Goal: Task Accomplishment & Management: Manage account settings

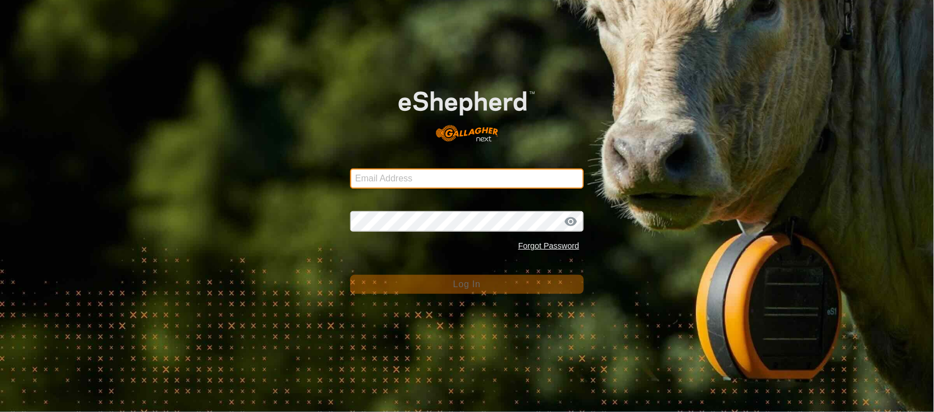
click at [395, 187] on input "Email Address" at bounding box center [467, 179] width 234 height 20
type input "[EMAIL_ADDRESS][PERSON_NAME][DOMAIN_NAME]"
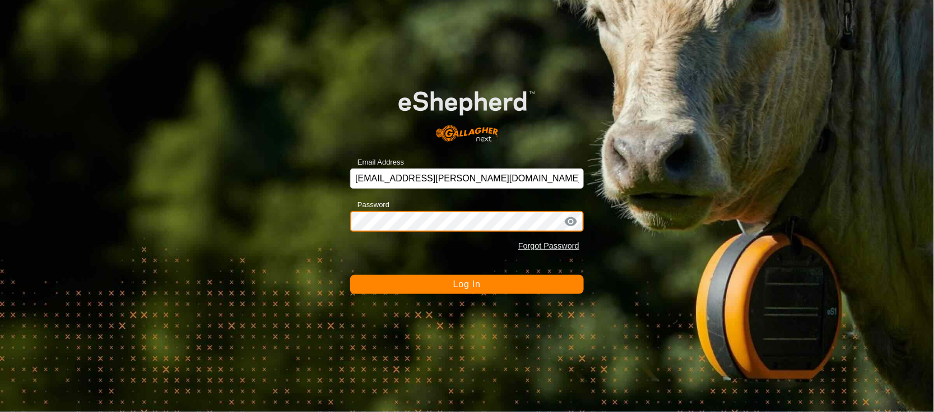
click at [350, 275] on button "Log In" at bounding box center [467, 284] width 234 height 19
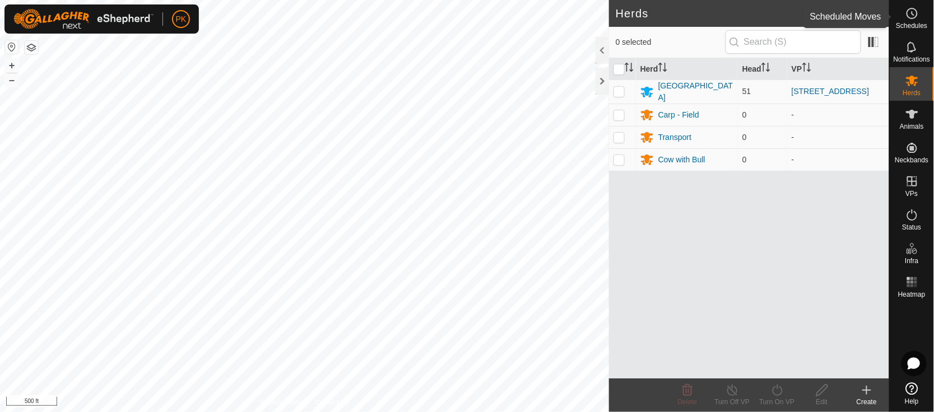
click at [911, 10] on icon at bounding box center [911, 13] width 13 height 13
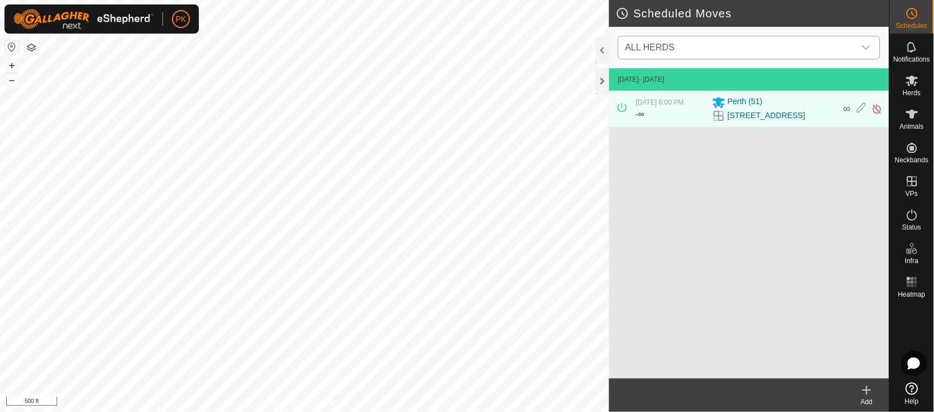
click at [868, 40] on div "dropdown trigger" at bounding box center [866, 47] width 22 height 22
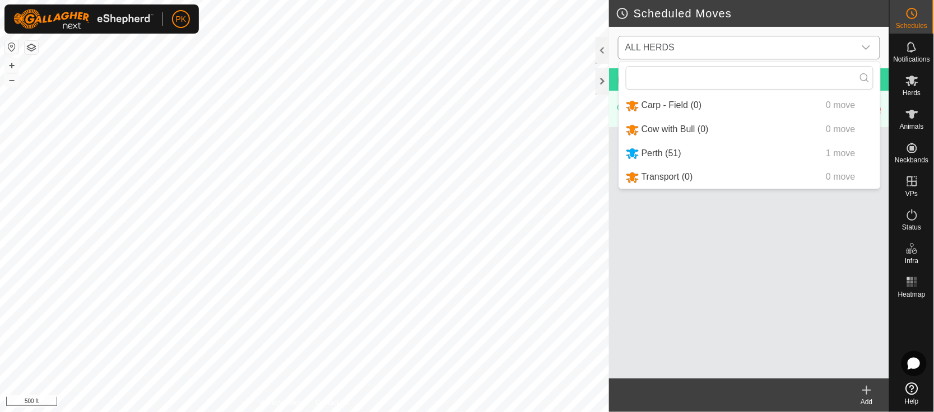
click at [762, 151] on li "Perth (51) 1 move" at bounding box center [749, 153] width 261 height 23
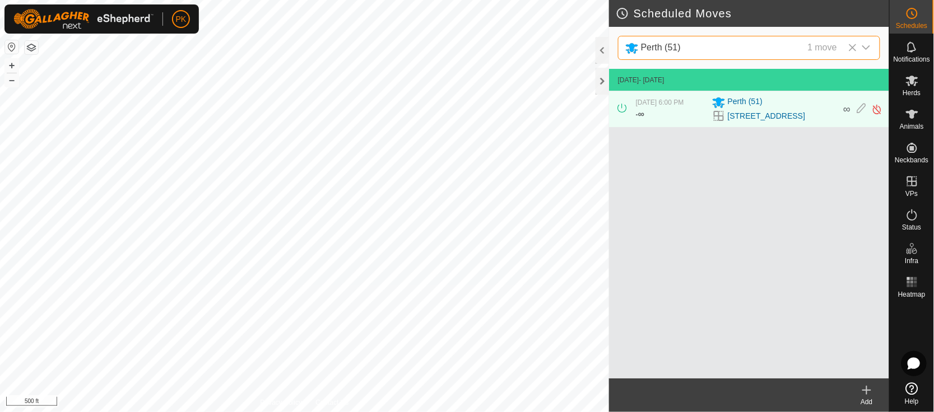
click at [866, 386] on icon at bounding box center [866, 390] width 0 height 8
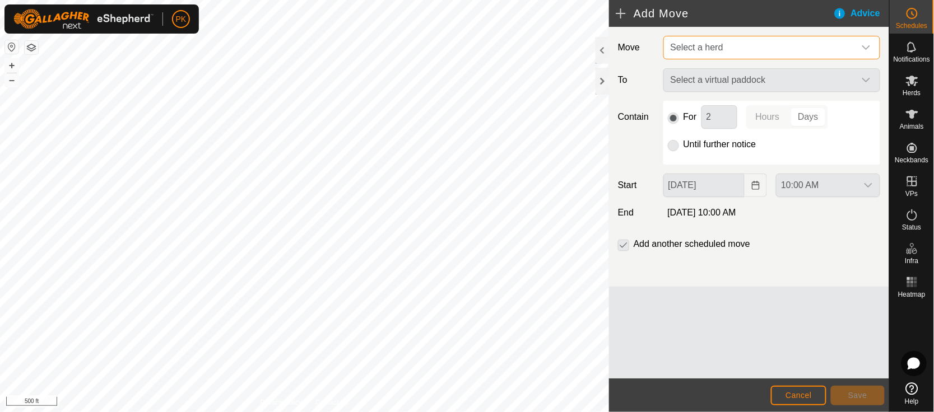
click at [731, 41] on span "Select a herd" at bounding box center [760, 47] width 189 height 22
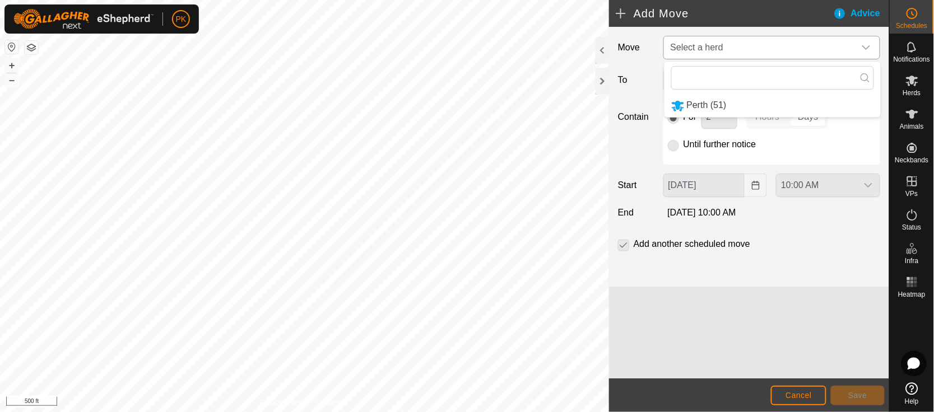
click at [726, 102] on li "Perth (51)" at bounding box center [772, 105] width 216 height 23
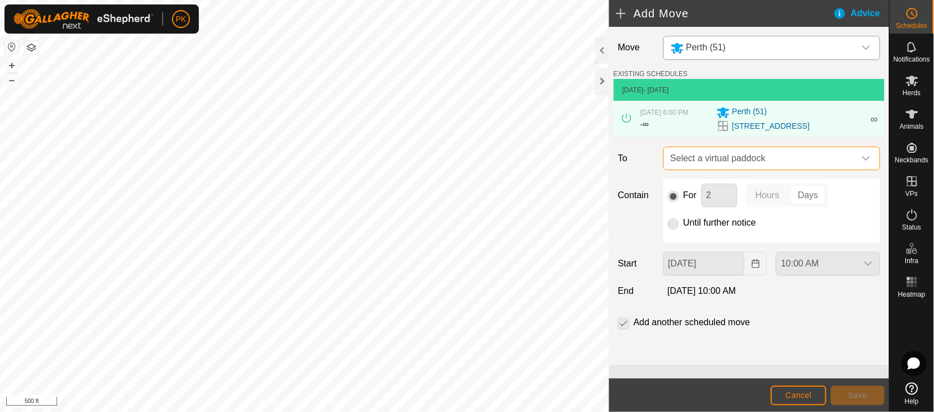
click at [755, 152] on span "Select a virtual paddock" at bounding box center [760, 158] width 189 height 22
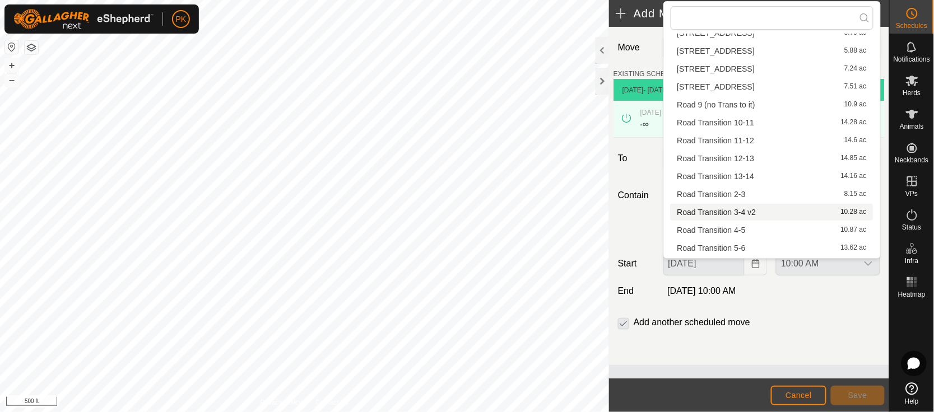
scroll to position [157, 0]
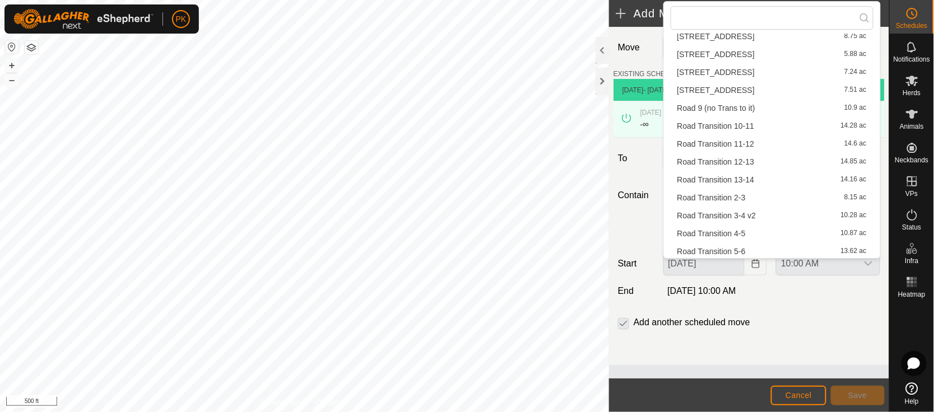
click at [738, 124] on li "Road Transition 10-11 14.28 ac" at bounding box center [771, 126] width 203 height 17
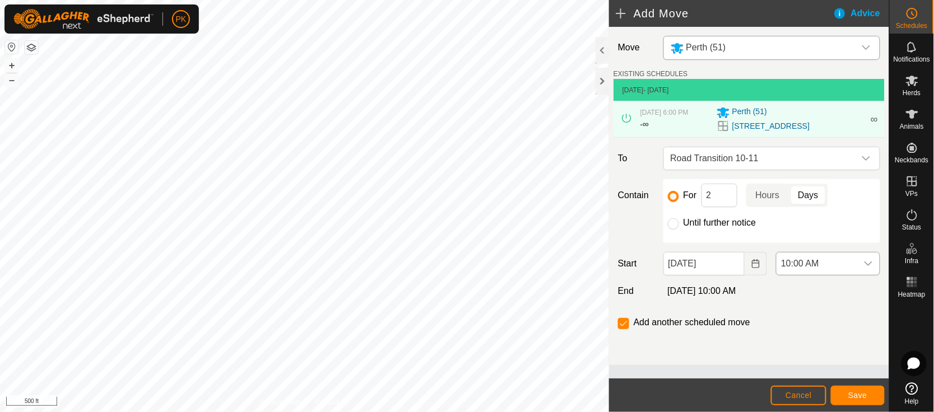
click at [870, 262] on icon "dropdown trigger" at bounding box center [868, 263] width 9 height 9
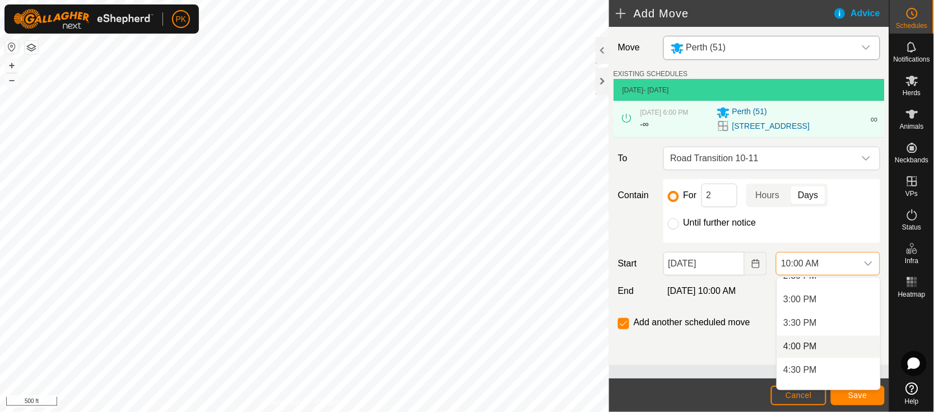
scroll to position [694, 0]
click at [822, 344] on li "4:00 PM" at bounding box center [828, 348] width 103 height 22
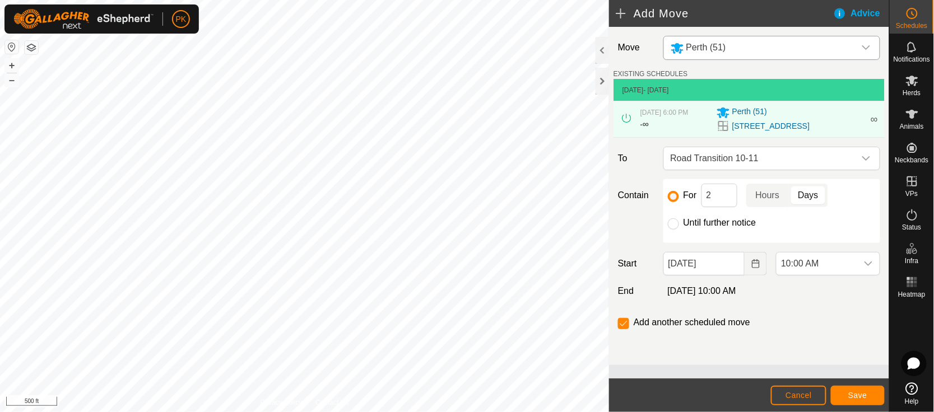
scroll to position [470, 0]
click at [848, 395] on span "Save" at bounding box center [857, 395] width 19 height 9
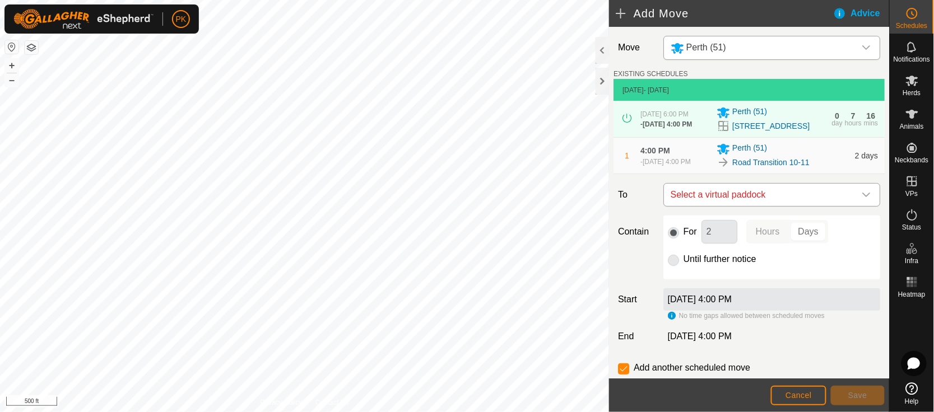
click at [855, 196] on div "dropdown trigger" at bounding box center [866, 195] width 22 height 22
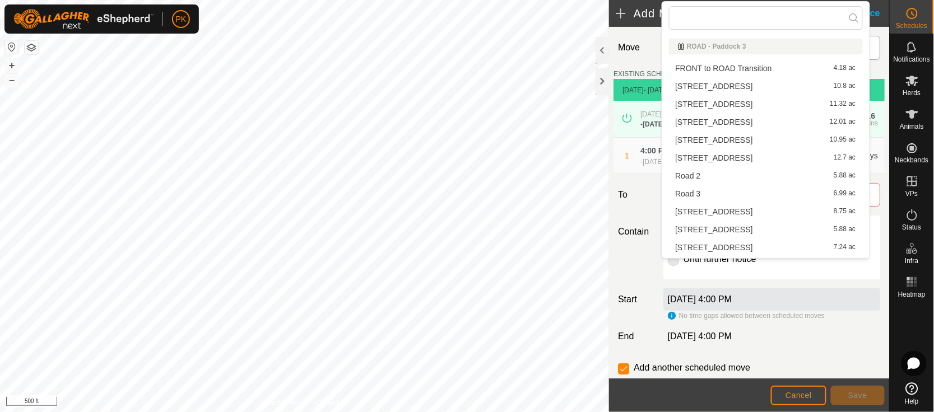
click at [740, 104] on li "Road 11 11.32 ac" at bounding box center [766, 104] width 194 height 17
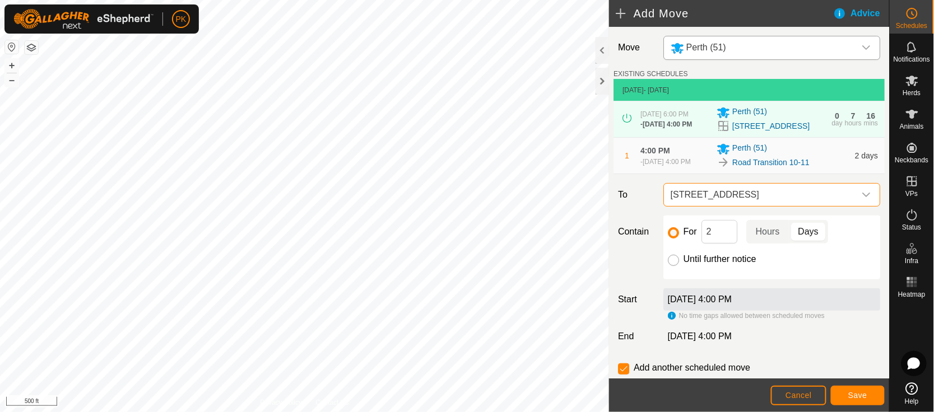
click at [673, 264] on input "Until further notice" at bounding box center [673, 260] width 11 height 11
radio input "true"
checkbox input "false"
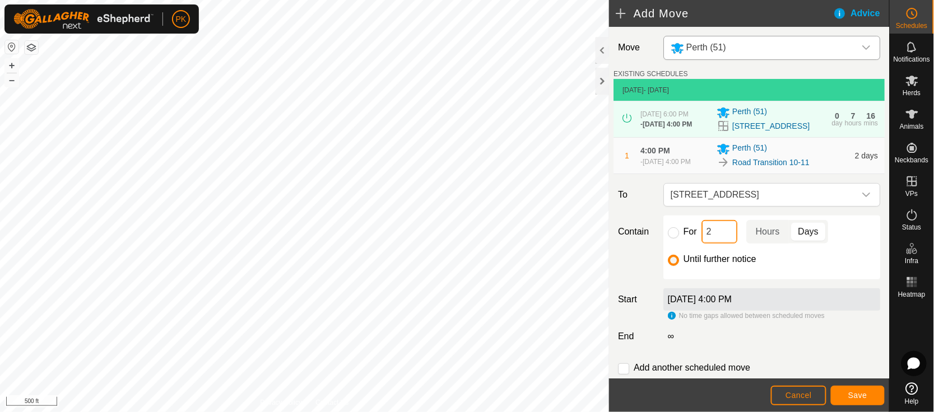
drag, startPoint x: 730, startPoint y: 242, endPoint x: 714, endPoint y: 245, distance: 16.6
click at [714, 244] on input "2" at bounding box center [719, 232] width 36 height 24
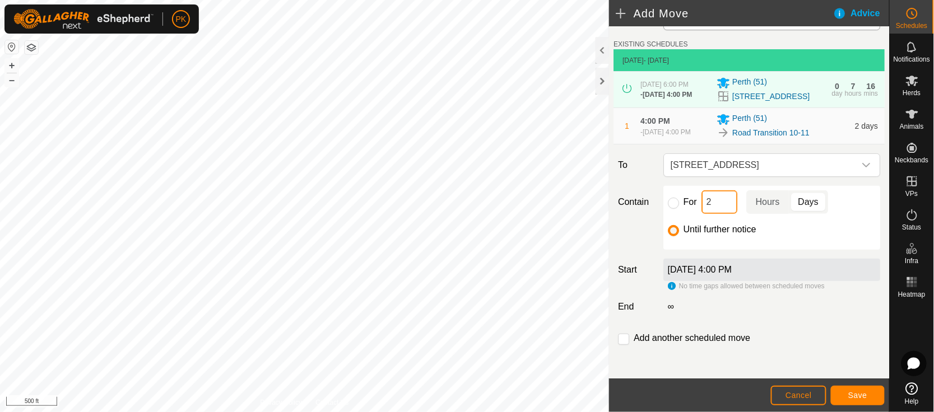
scroll to position [0, 0]
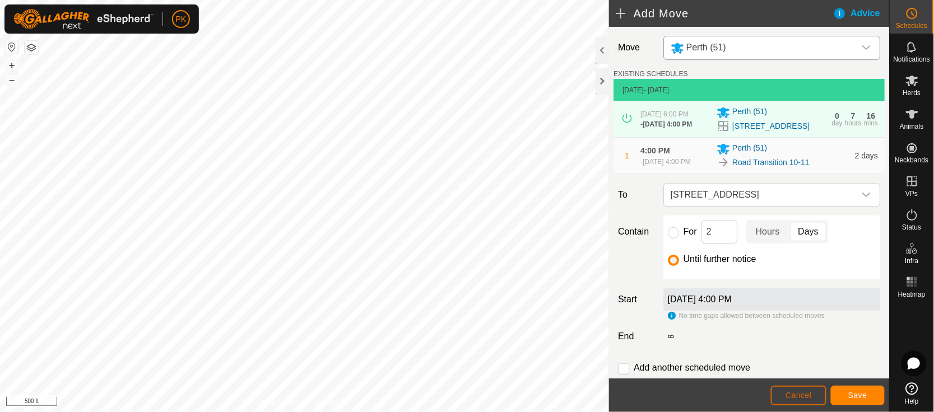
click at [803, 391] on span "Cancel" at bounding box center [798, 395] width 26 height 9
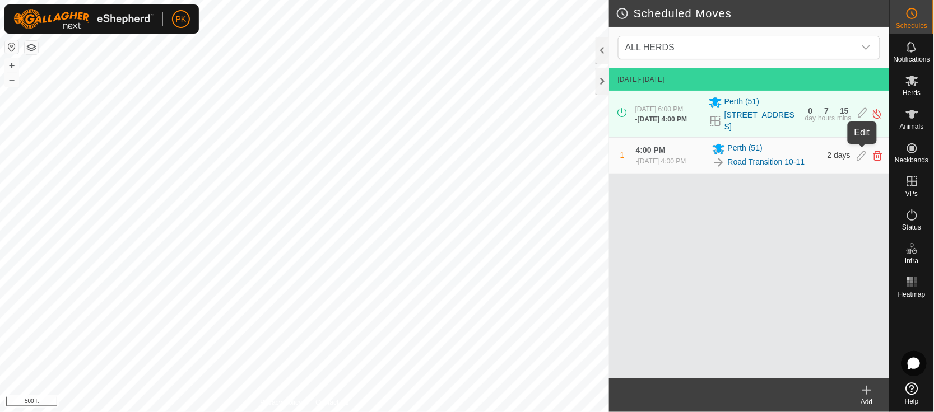
click at [861, 151] on icon at bounding box center [861, 156] width 9 height 10
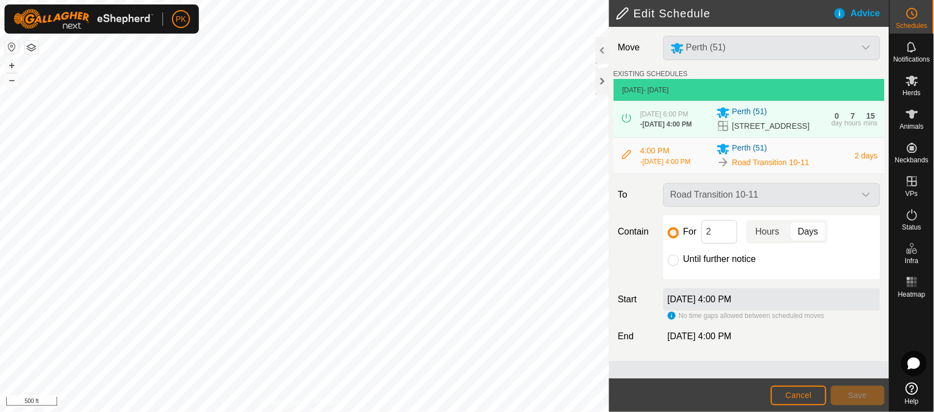
click at [765, 237] on p-togglebutton "Hours" at bounding box center [767, 232] width 43 height 24
click at [846, 398] on button "Save" at bounding box center [858, 396] width 54 height 20
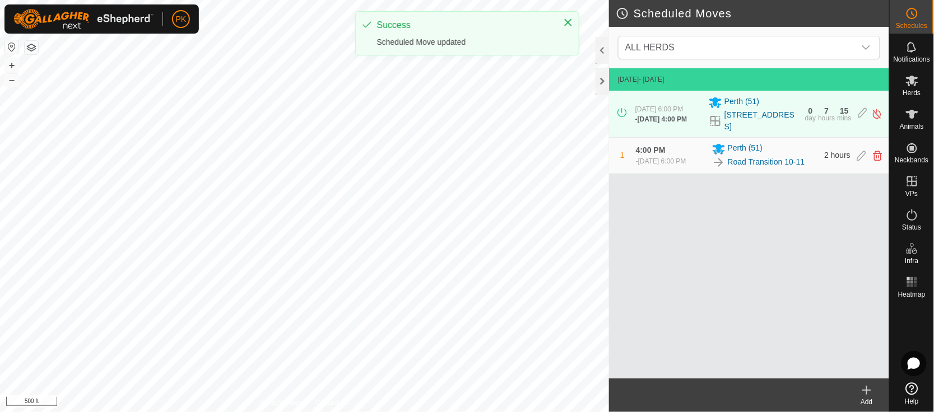
click at [870, 393] on icon at bounding box center [866, 390] width 13 height 13
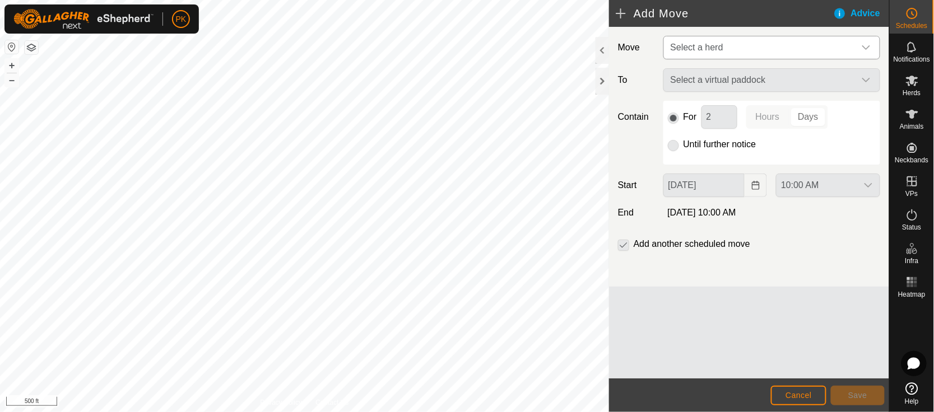
click at [722, 50] on span "Select a herd" at bounding box center [696, 48] width 53 height 10
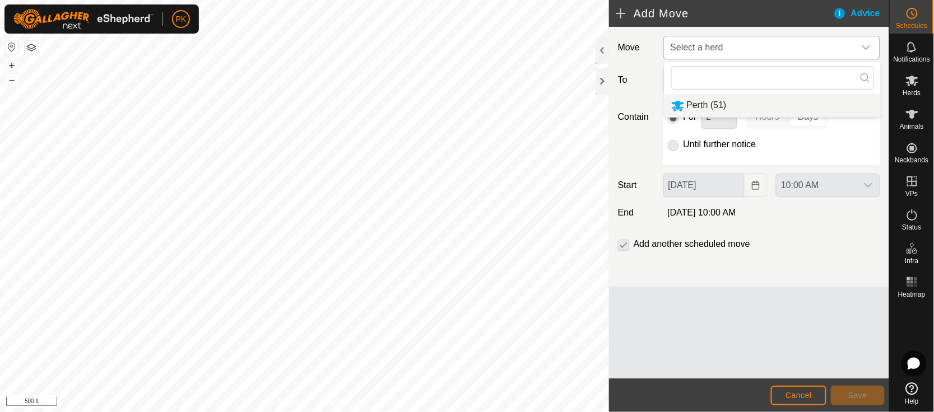
click at [709, 101] on li "Perth (51)" at bounding box center [772, 105] width 216 height 23
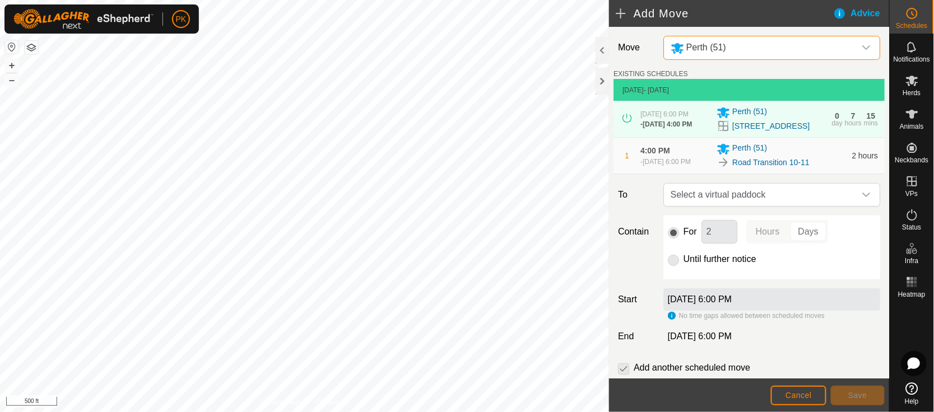
click at [726, 191] on div "Move [GEOGRAPHIC_DATA] (51) EXISTING SCHEDULES [DATE] - [DATE] [DATE] 6:00 PM -…" at bounding box center [749, 219] width 280 height 384
click at [726, 201] on span "Select a virtual paddock" at bounding box center [760, 195] width 189 height 22
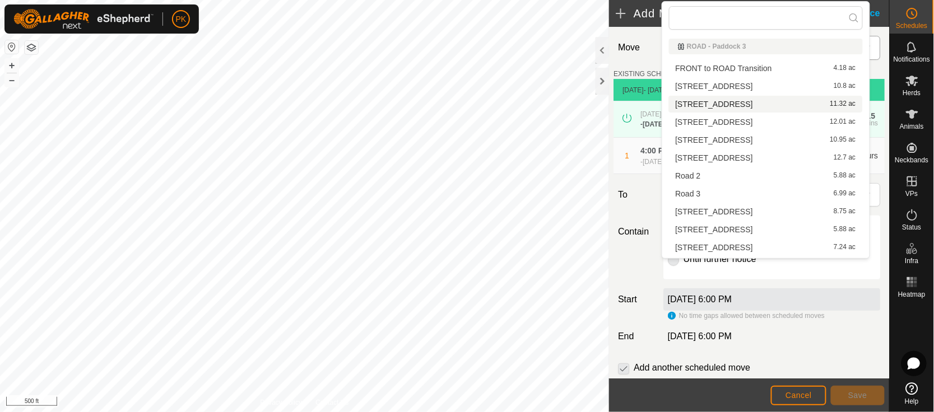
click at [696, 104] on li "Road 11 11.32 ac" at bounding box center [766, 104] width 194 height 17
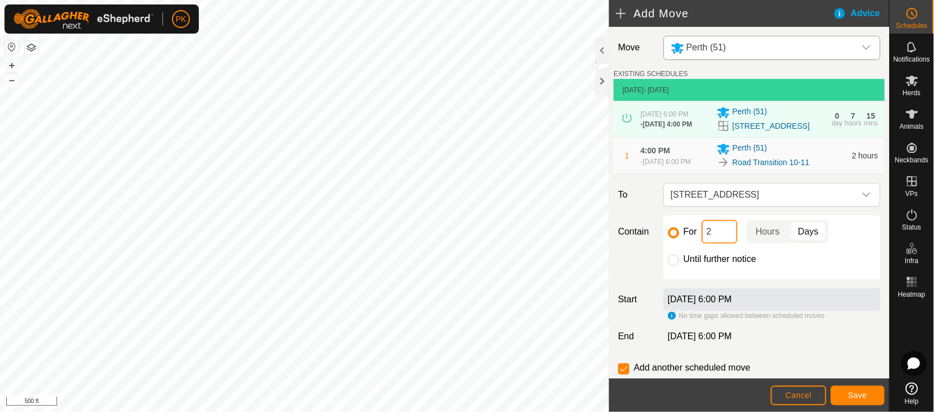
drag, startPoint x: 729, startPoint y: 242, endPoint x: 698, endPoint y: 241, distance: 30.8
click at [698, 241] on div "For 2 Hours Days" at bounding box center [772, 232] width 208 height 24
click at [866, 392] on span "Save" at bounding box center [857, 395] width 19 height 9
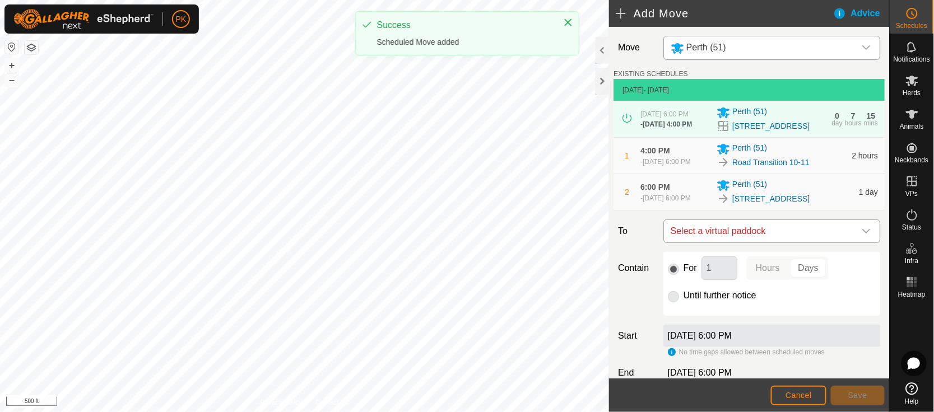
click at [861, 236] on icon "dropdown trigger" at bounding box center [865, 231] width 9 height 9
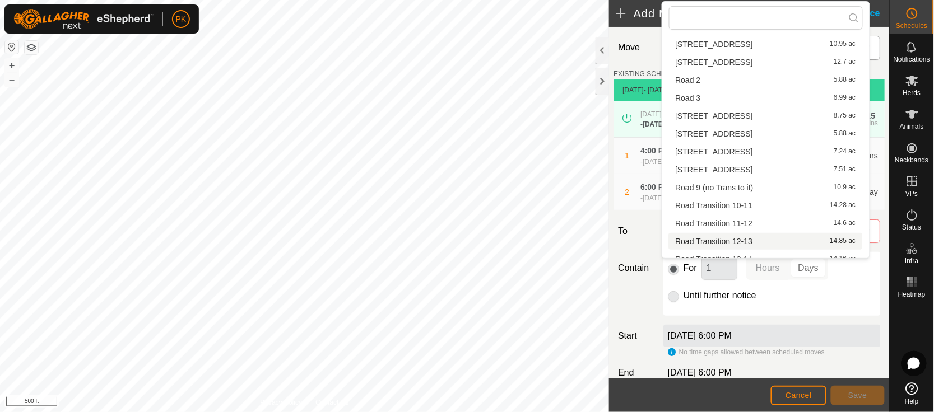
scroll to position [84, 0]
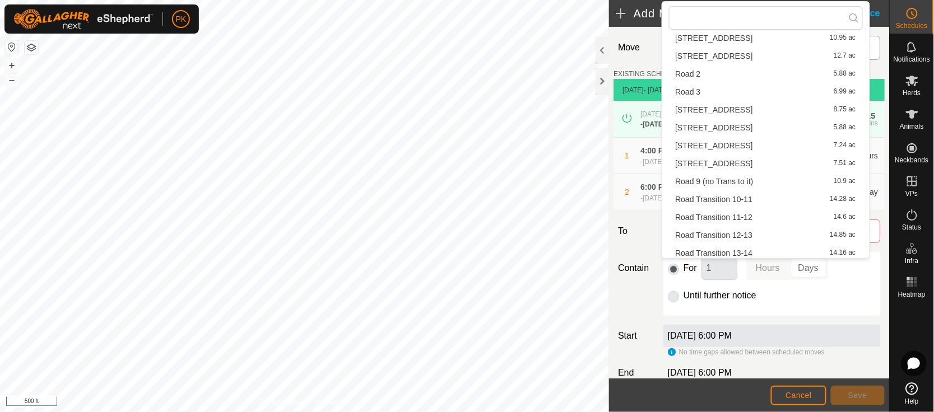
click at [794, 216] on li "Road Transition 11-12 14.6 ac" at bounding box center [766, 217] width 194 height 17
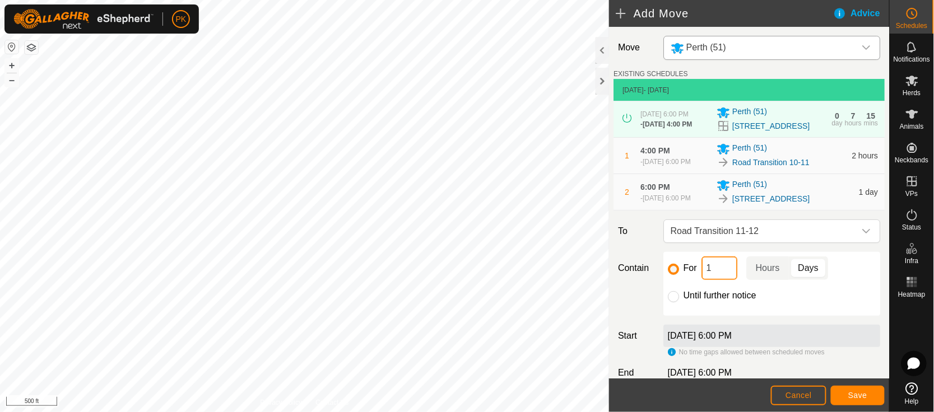
drag, startPoint x: 717, startPoint y: 278, endPoint x: 695, endPoint y: 279, distance: 23.0
click at [695, 279] on div "For 1 Hours Days" at bounding box center [772, 269] width 208 height 24
type input "2"
click at [763, 280] on p-togglebutton "Hours" at bounding box center [767, 269] width 43 height 24
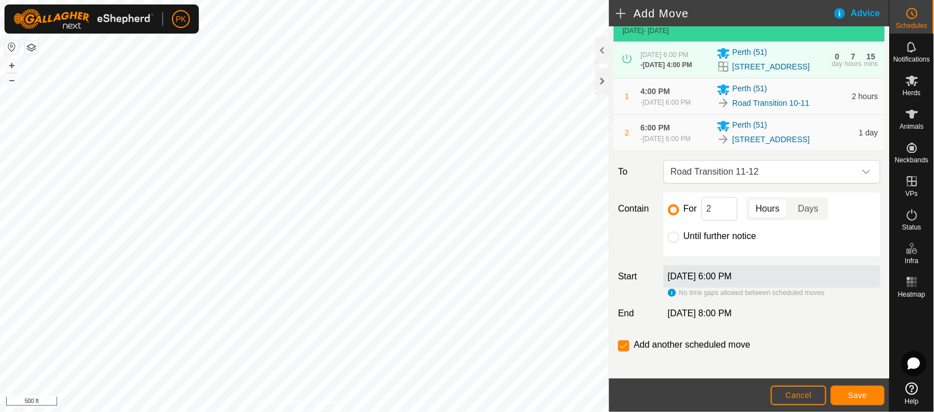
scroll to position [82, 0]
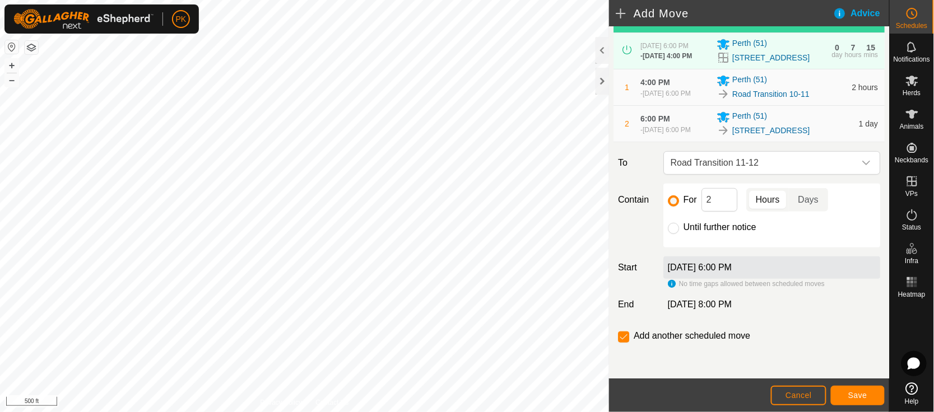
click at [731, 269] on label "[DATE] 6:00 PM" at bounding box center [700, 268] width 64 height 10
click at [802, 391] on span "Cancel" at bounding box center [798, 395] width 26 height 9
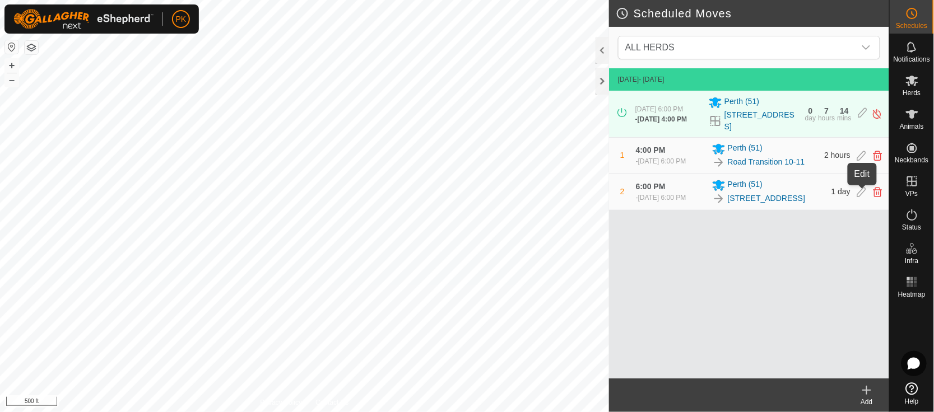
click at [861, 191] on icon at bounding box center [861, 192] width 9 height 10
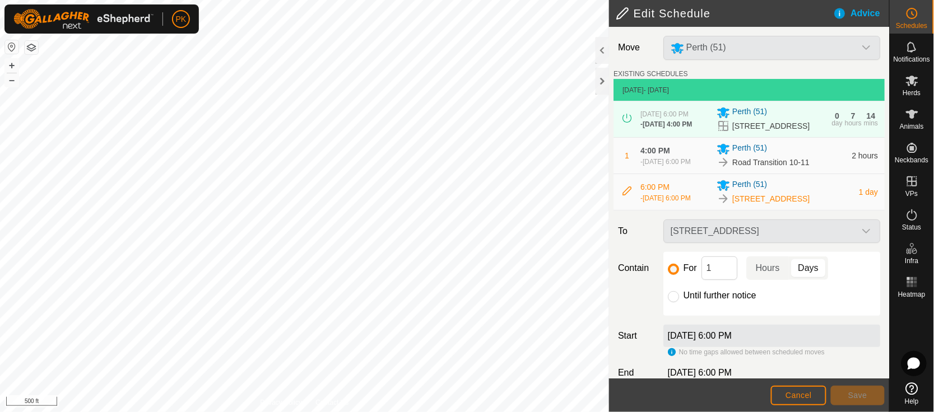
click at [675, 302] on div at bounding box center [673, 296] width 11 height 11
click at [674, 302] on input "Until further notice" at bounding box center [673, 296] width 11 height 11
radio input "true"
click at [849, 391] on span "Save" at bounding box center [857, 395] width 19 height 9
